Goal: Obtain resource: Obtain resource

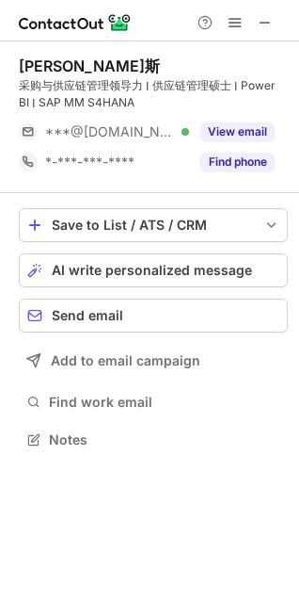
scroll to position [426, 299]
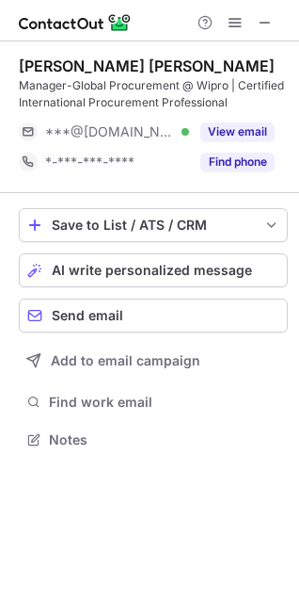
scroll to position [426, 299]
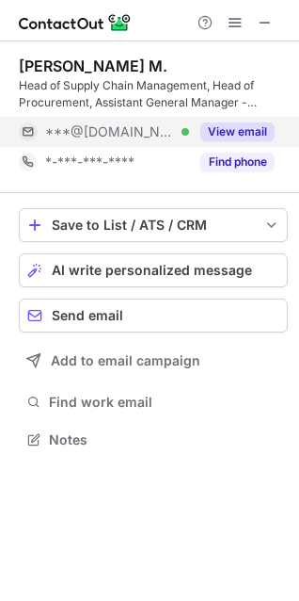
scroll to position [426, 299]
click at [246, 135] on button "View email" at bounding box center [238, 131] width 74 height 19
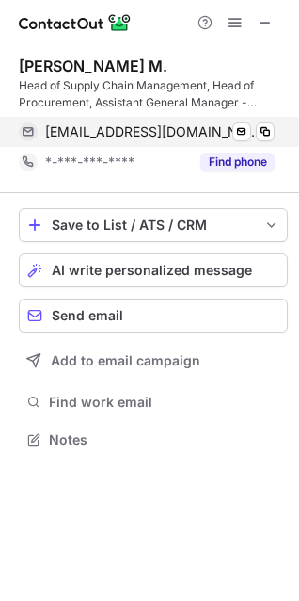
click at [142, 136] on span "[EMAIL_ADDRESS][DOMAIN_NAME]" at bounding box center [153, 131] width 216 height 17
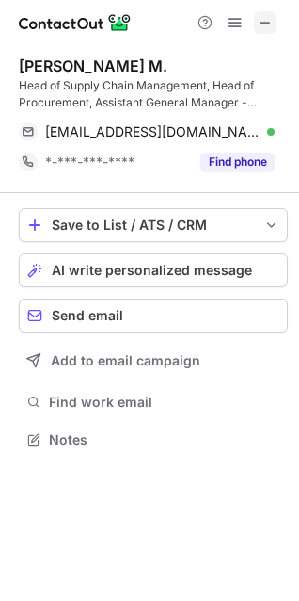
click at [261, 24] on span at bounding box center [265, 22] width 15 height 15
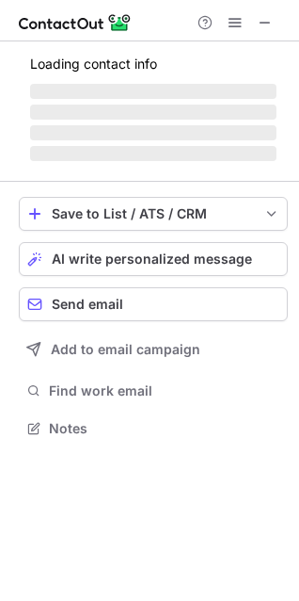
scroll to position [410, 299]
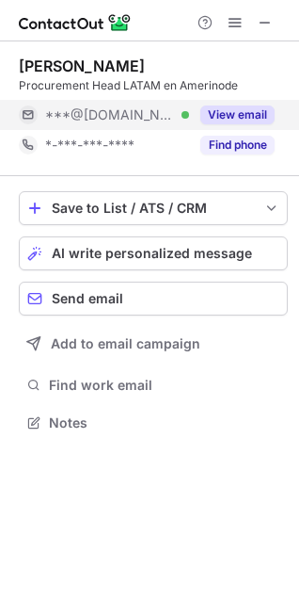
click at [249, 109] on button "View email" at bounding box center [238, 114] width 74 height 19
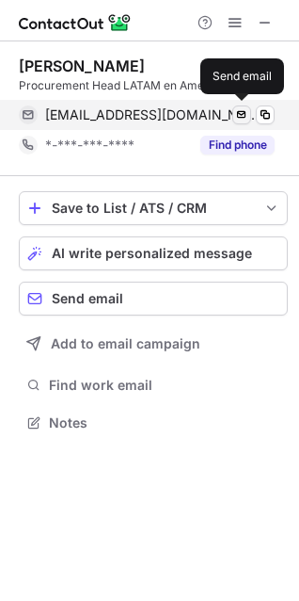
click at [237, 115] on span at bounding box center [241, 114] width 15 height 15
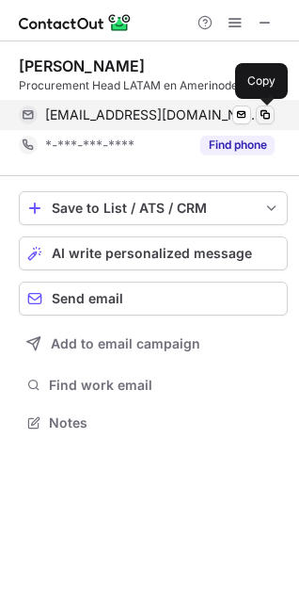
click at [259, 115] on span at bounding box center [265, 114] width 15 height 15
